Goal: Find specific page/section: Find specific page/section

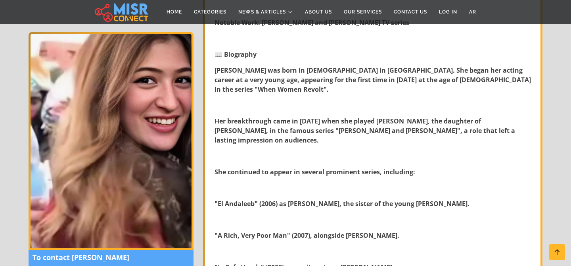
scroll to position [449, 0]
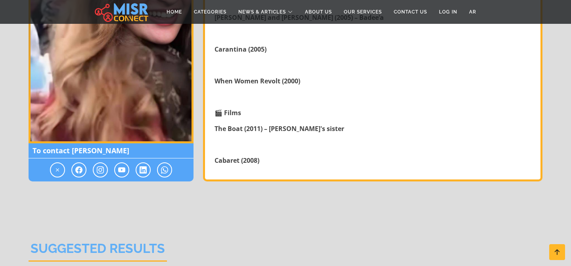
scroll to position [1320, 0]
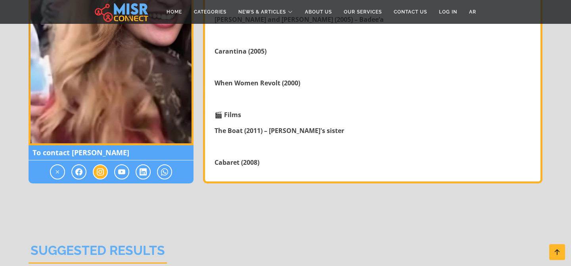
click at [99, 167] on icon at bounding box center [100, 172] width 7 height 10
click at [75, 164] on span at bounding box center [78, 171] width 15 height 15
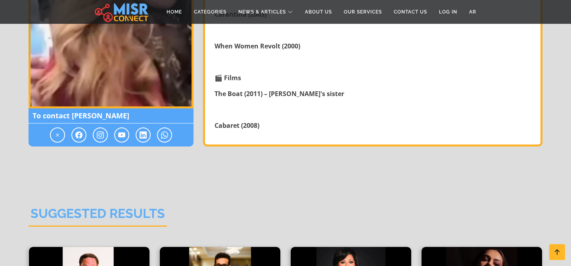
scroll to position [1356, 0]
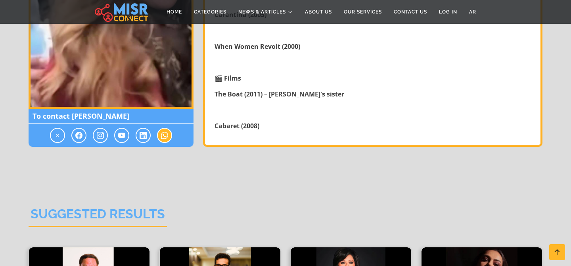
click at [169, 128] on span at bounding box center [164, 135] width 15 height 15
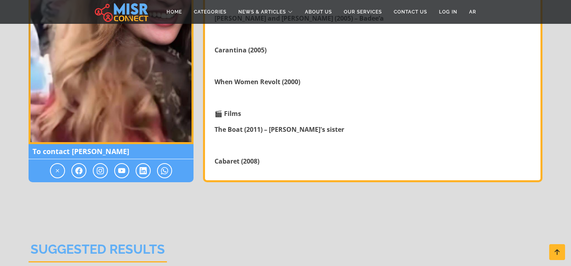
scroll to position [1320, 0]
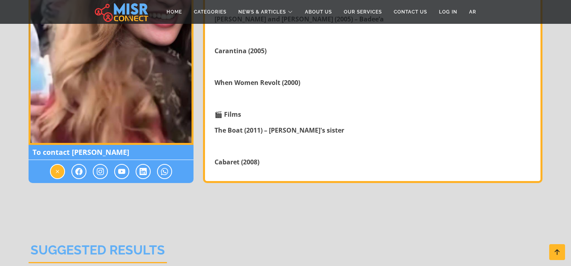
click at [55, 166] on icon at bounding box center [57, 171] width 7 height 10
click at [78, 166] on icon at bounding box center [78, 171] width 7 height 10
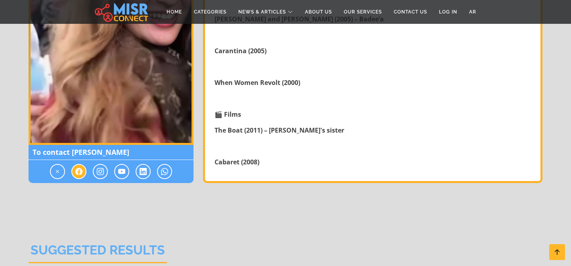
click at [78, 166] on icon at bounding box center [78, 171] width 7 height 10
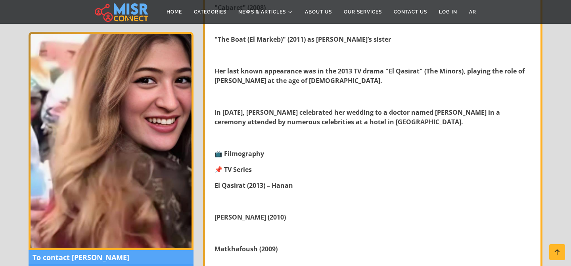
scroll to position [775, 0]
